Goal: Information Seeking & Learning: Find specific fact

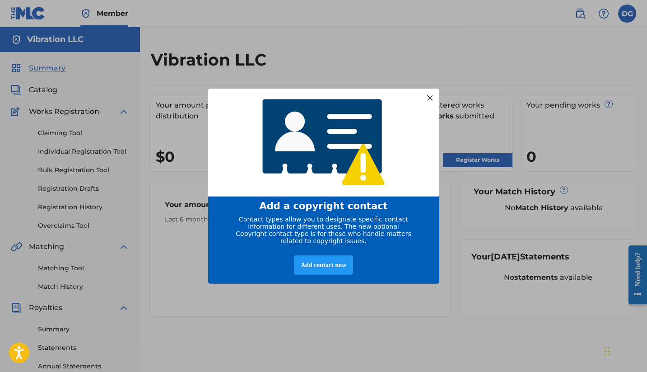
click at [429, 96] on div at bounding box center [430, 98] width 12 height 12
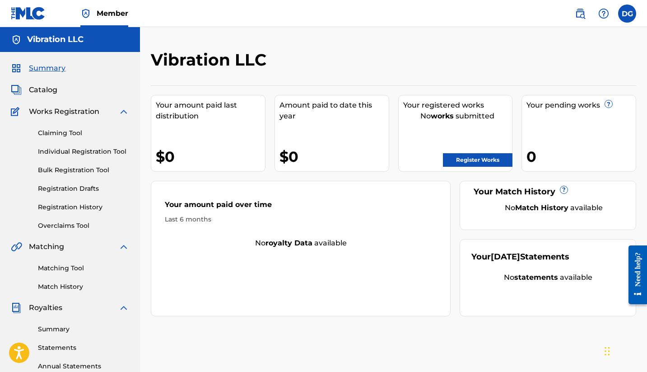
click at [627, 12] on label at bounding box center [627, 14] width 18 height 18
click at [627, 14] on input "DG [PERSON_NAME] [EMAIL_ADDRESS][DOMAIN_NAME] Profile Log out" at bounding box center [627, 14] width 0 height 0
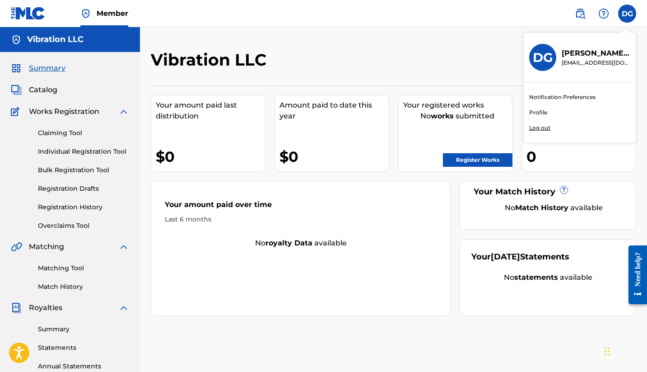
click at [471, 47] on div "Vibration LLC Your amount paid last distribution $0 Amount paid to date this ye…" at bounding box center [393, 271] width 507 height 489
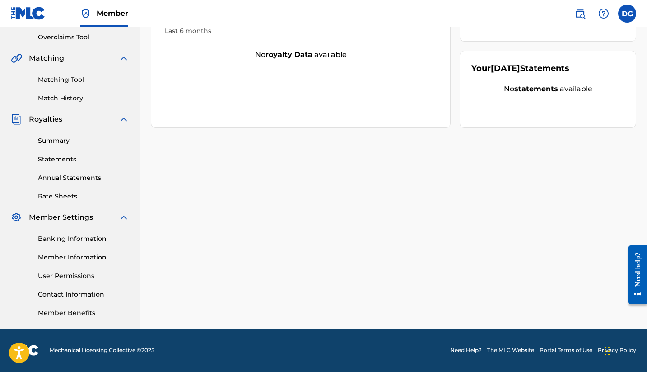
scroll to position [188, 0]
click at [91, 240] on link "Banking Information" at bounding box center [83, 238] width 91 height 9
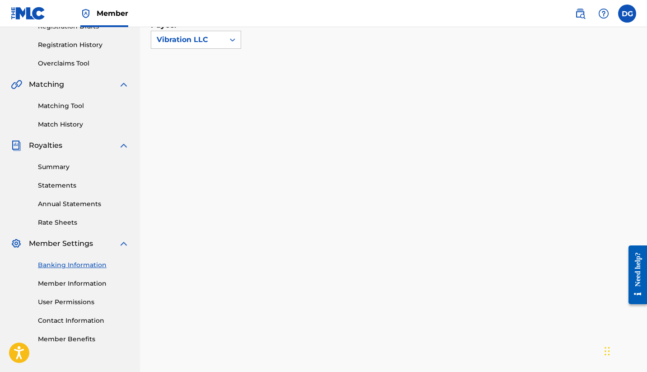
scroll to position [160, 0]
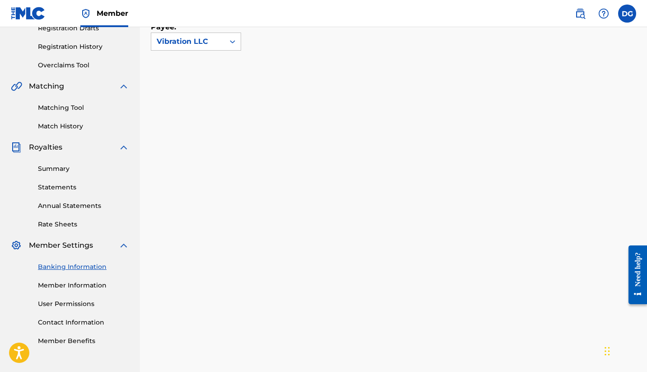
click at [74, 288] on link "Member Information" at bounding box center [83, 284] width 91 height 9
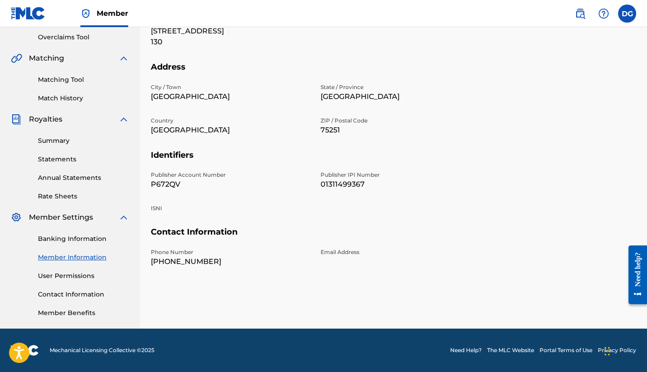
scroll to position [188, 0]
click at [67, 270] on div "Banking Information Member Information User Permissions Contact Information Mem…" at bounding box center [70, 270] width 118 height 95
click at [65, 276] on link "User Permissions" at bounding box center [83, 275] width 91 height 9
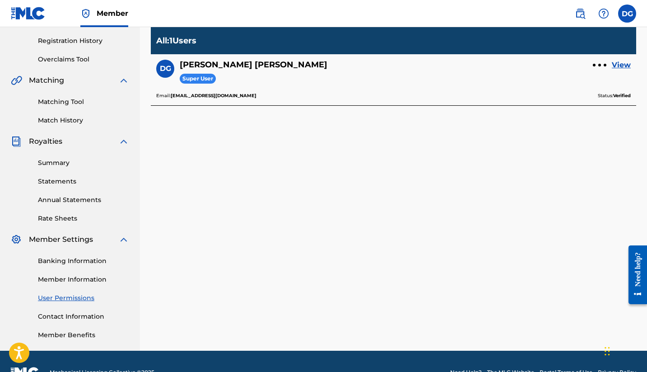
scroll to position [176, 0]
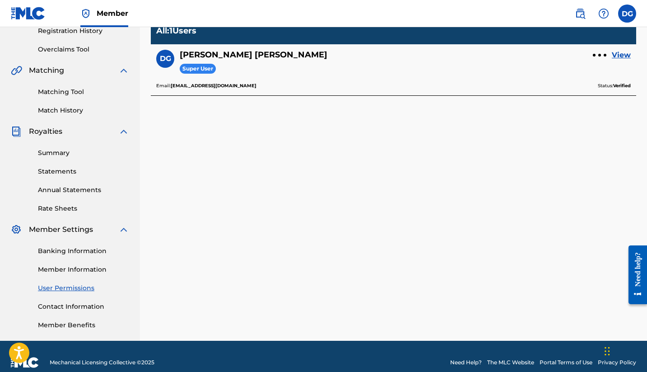
click at [123, 133] on img at bounding box center [123, 131] width 11 height 11
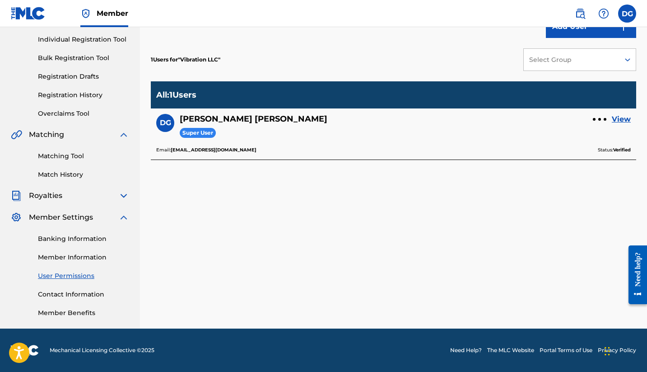
click at [123, 133] on img at bounding box center [123, 134] width 11 height 11
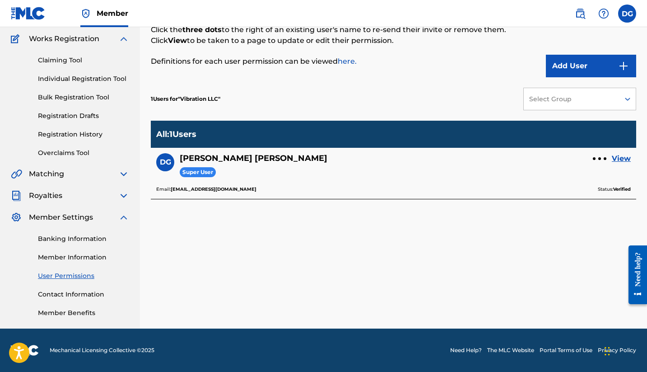
scroll to position [73, 0]
click at [118, 37] on div "Works Registration" at bounding box center [70, 38] width 118 height 11
click at [121, 39] on img at bounding box center [123, 38] width 11 height 11
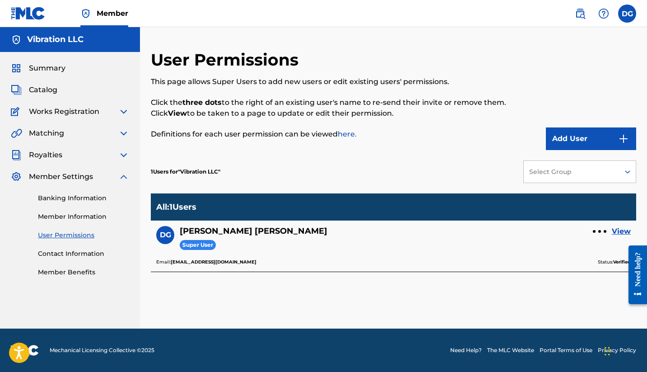
click at [551, 72] on div "Add User" at bounding box center [581, 100] width 112 height 100
click at [451, 34] on div "User Permissions This page allows Super Users to add new users or edit existing…" at bounding box center [393, 177] width 507 height 301
click at [620, 230] on link "View" at bounding box center [621, 231] width 19 height 11
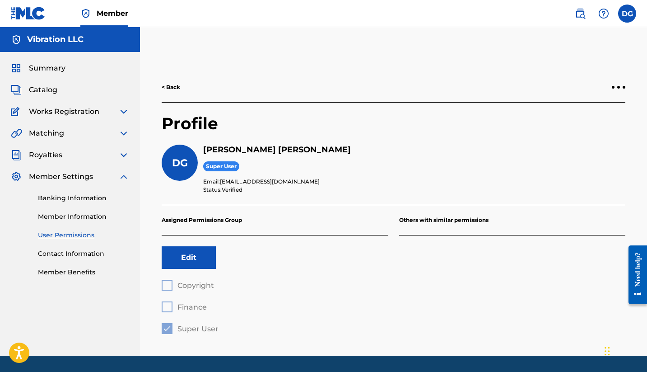
click at [623, 18] on label at bounding box center [627, 14] width 18 height 18
click at [627, 14] on input "DG [PERSON_NAME] [EMAIL_ADDRESS][DOMAIN_NAME] Notification Preferences Profile …" at bounding box center [627, 14] width 0 height 0
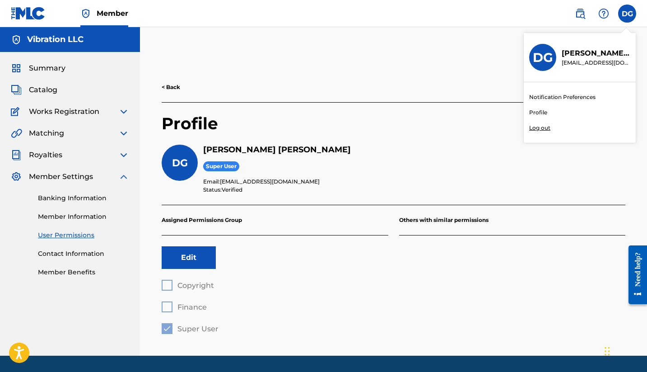
click at [179, 69] on div "< Back Profile DG [PERSON_NAME] Super User Email: [EMAIL_ADDRESS][DOMAIN_NAME] …" at bounding box center [393, 203] width 507 height 306
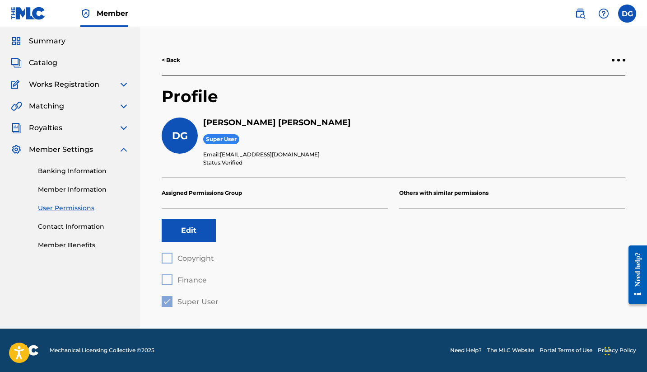
scroll to position [27, 0]
click at [169, 59] on link "< Back" at bounding box center [171, 60] width 19 height 8
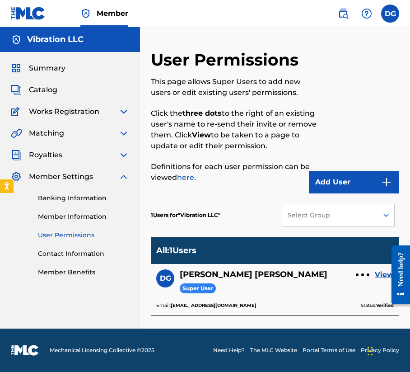
click at [75, 65] on div "Summary" at bounding box center [70, 68] width 118 height 11
click at [26, 65] on link "Summary" at bounding box center [38, 68] width 55 height 11
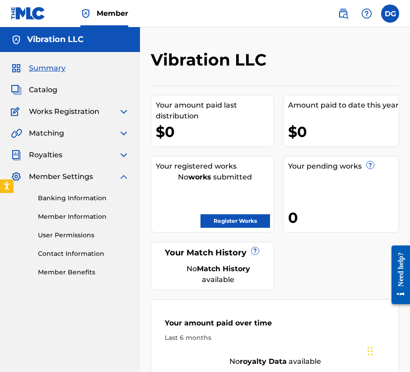
click at [126, 176] on img at bounding box center [123, 176] width 11 height 11
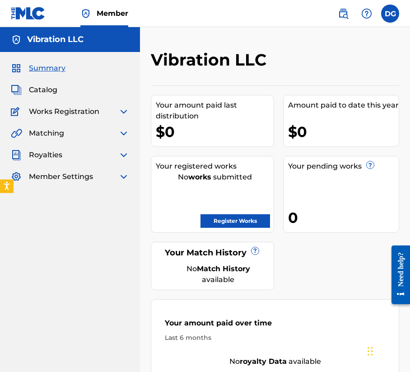
click at [123, 172] on img at bounding box center [123, 176] width 11 height 11
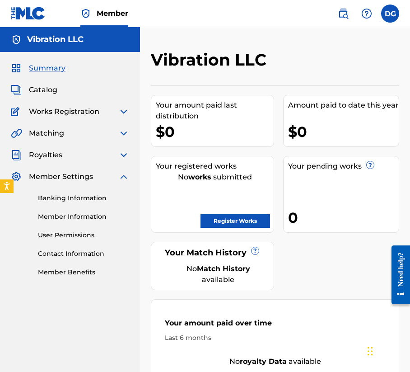
click at [72, 218] on link "Member Information" at bounding box center [83, 216] width 91 height 9
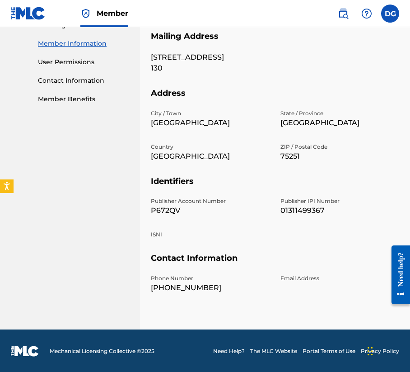
scroll to position [172, 0]
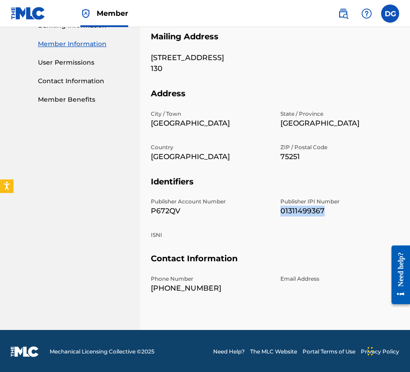
drag, startPoint x: 277, startPoint y: 209, endPoint x: 347, endPoint y: 218, distance: 70.5
click at [347, 218] on div "Publisher Account Number P672QV Publisher IPI Number 01311499367 ISNI" at bounding box center [275, 225] width 248 height 56
copy p "01311499367"
drag, startPoint x: 178, startPoint y: 211, endPoint x: 143, endPoint y: 212, distance: 34.8
click at [143, 212] on div "Mailing and Contact Information entered on the Mailing and Contact tab is used …" at bounding box center [275, 103] width 270 height 452
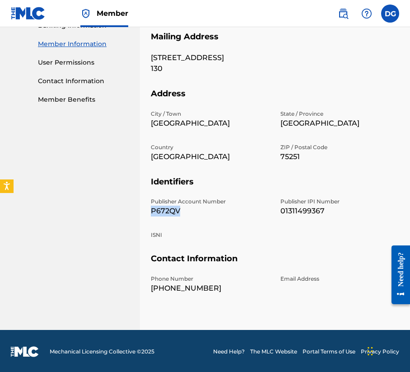
copy p "P672QV"
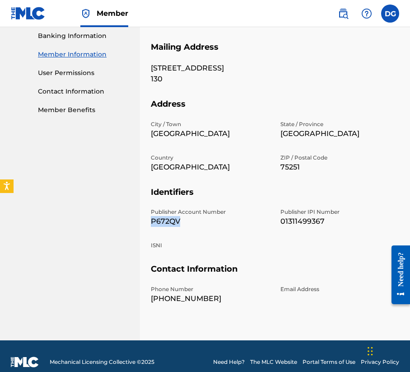
scroll to position [161, 0]
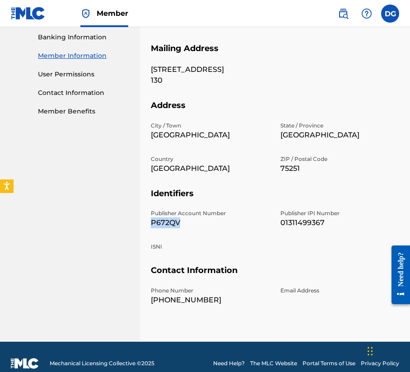
drag, startPoint x: 150, startPoint y: 66, endPoint x: 231, endPoint y: 70, distance: 80.9
click at [231, 70] on div "Mailing and Contact Information entered on the Mailing and Contact tab is used …" at bounding box center [275, 115] width 270 height 452
copy p "[STREET_ADDRESS]"
